Goal: Book appointment/travel/reservation

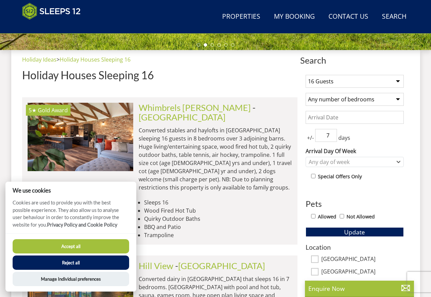
click at [305, 134] on div "+/- 7 days" at bounding box center [354, 135] width 98 height 13
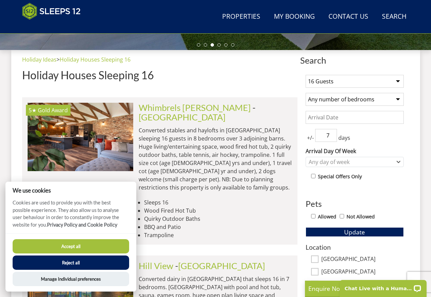
click at [54, 248] on button "Accept all" at bounding box center [71, 246] width 116 height 14
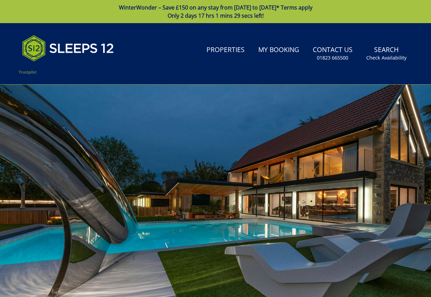
select select
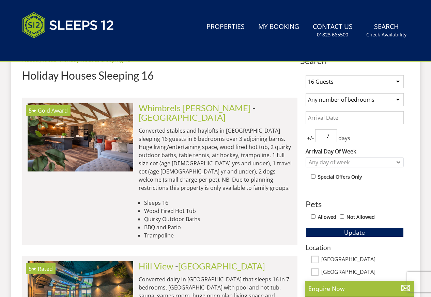
click at [311, 119] on input "Date" at bounding box center [354, 117] width 98 height 13
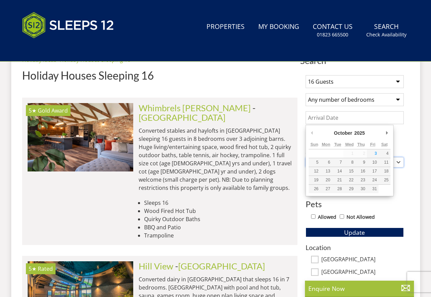
click at [395, 162] on div "Any day of week" at bounding box center [354, 162] width 98 height 10
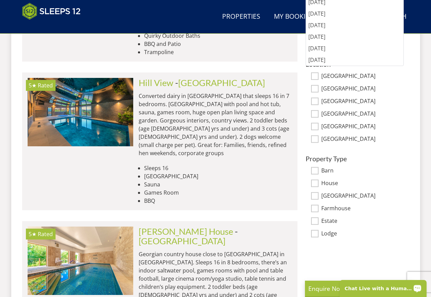
scroll to position [433, 0]
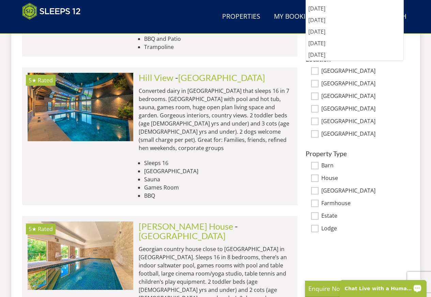
click at [317, 84] on input "[GEOGRAPHIC_DATA]" at bounding box center [314, 83] width 7 height 7
checkbox input "true"
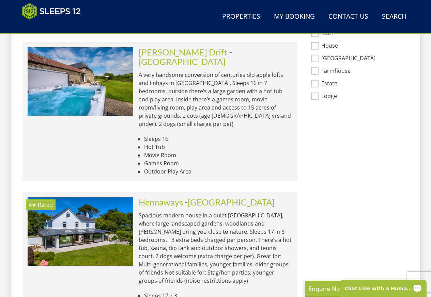
scroll to position [637, 0]
